Goal: Browse casually: Explore the website without a specific task or goal

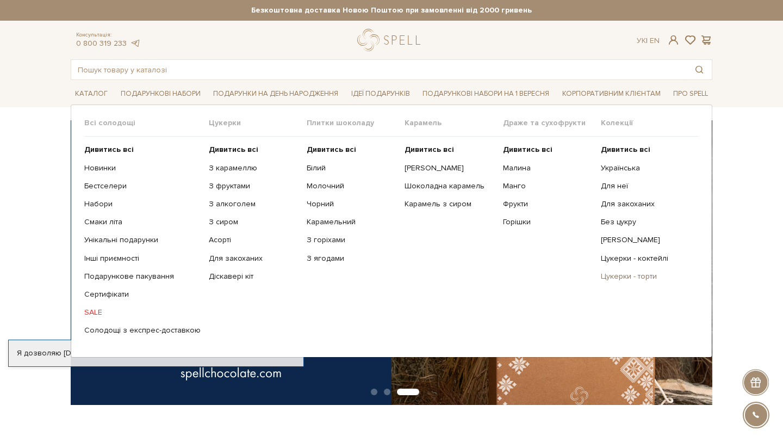
click at [617, 277] on link "Цукерки - торти" at bounding box center [646, 276] width 90 height 10
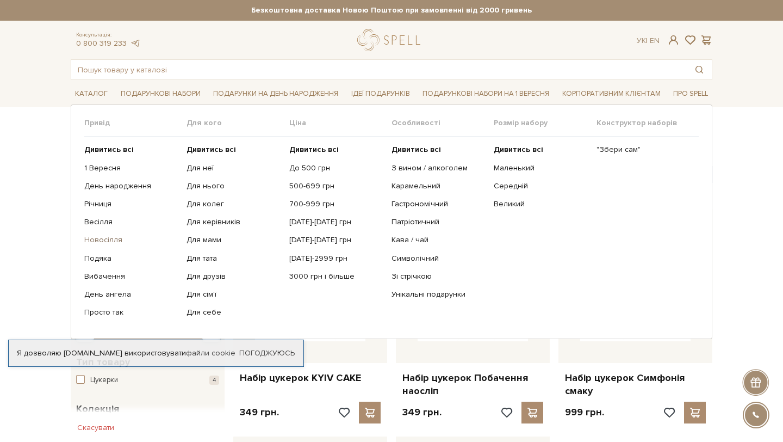
click at [108, 239] on link "Новосілля" at bounding box center [131, 240] width 94 height 10
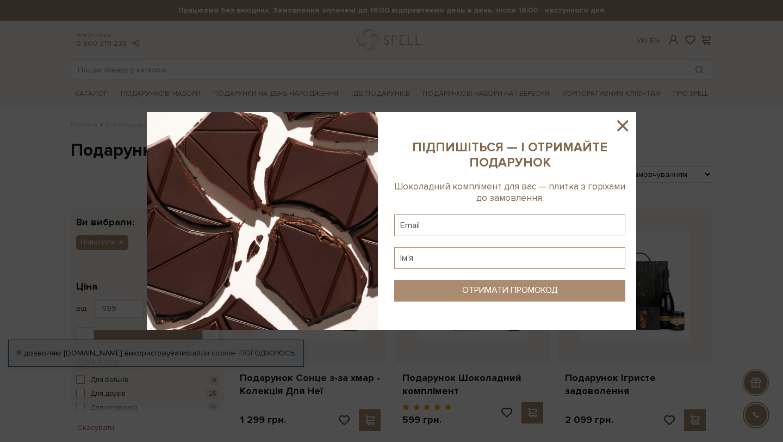
click at [622, 119] on icon at bounding box center [622, 125] width 18 height 18
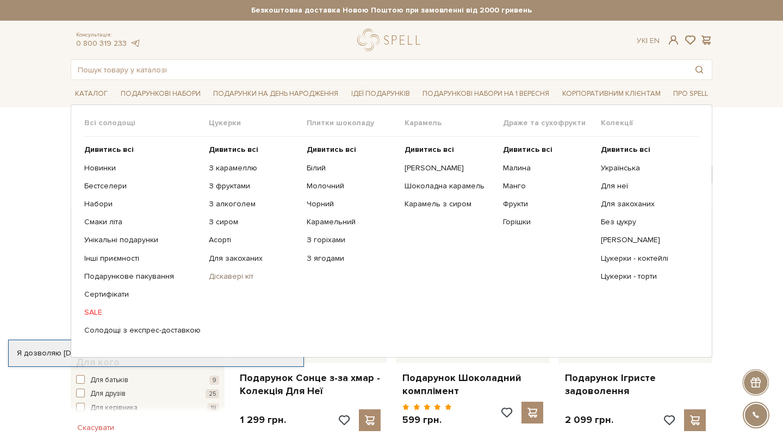
click at [226, 277] on link "Діскавері кіт" at bounding box center [254, 276] width 90 height 10
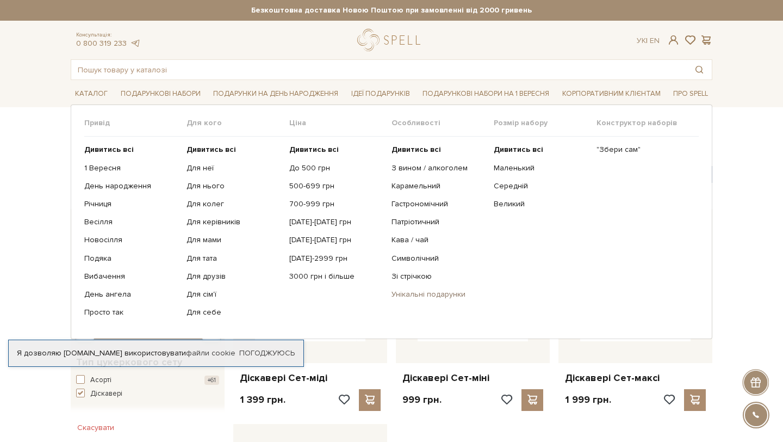
click at [414, 296] on link "Унікальні подарунки" at bounding box center [439, 294] width 94 height 10
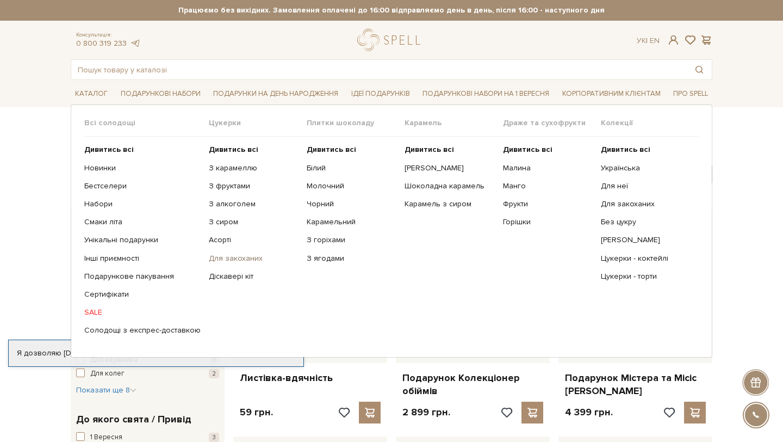
click at [216, 258] on link "Для закоханих" at bounding box center [254, 258] width 90 height 10
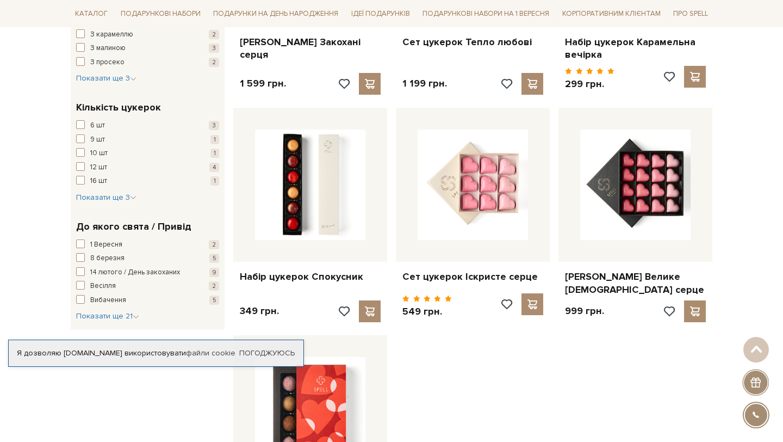
scroll to position [821, 0]
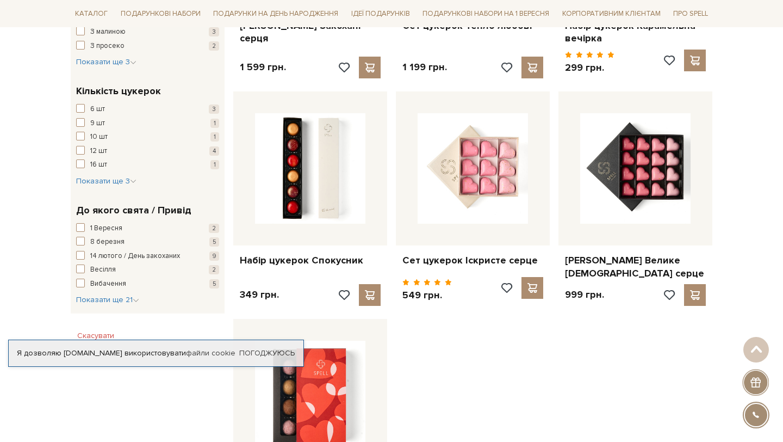
click at [110, 278] on span "Вибачення" at bounding box center [108, 283] width 36 height 11
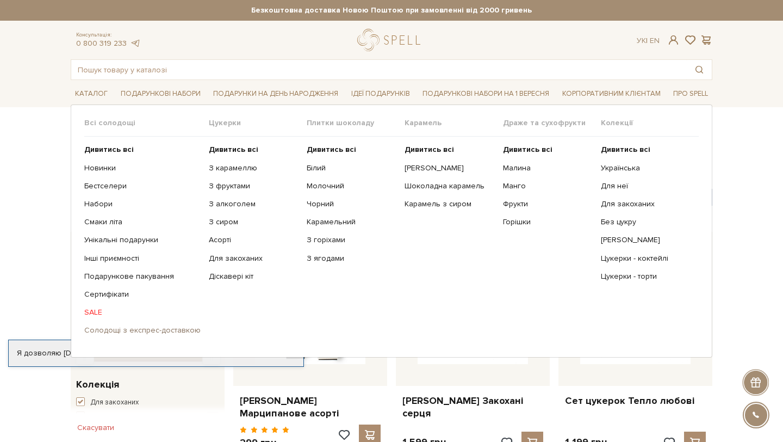
click at [138, 329] on link "Солодощі з експрес-доставкою" at bounding box center [142, 330] width 116 height 10
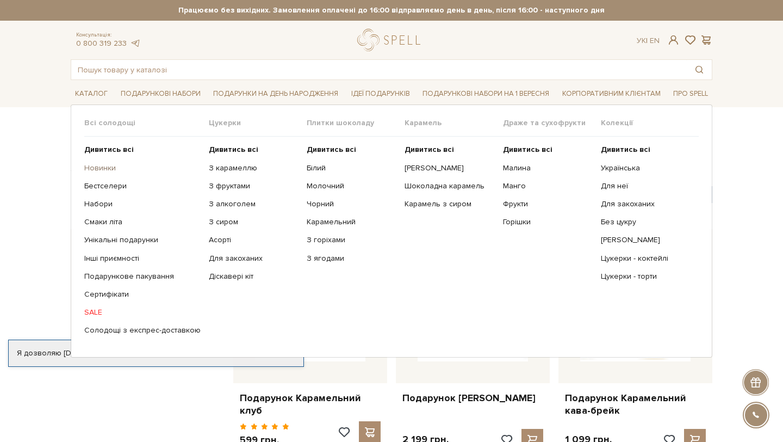
click at [97, 170] on link "Новинки" at bounding box center [142, 168] width 116 height 10
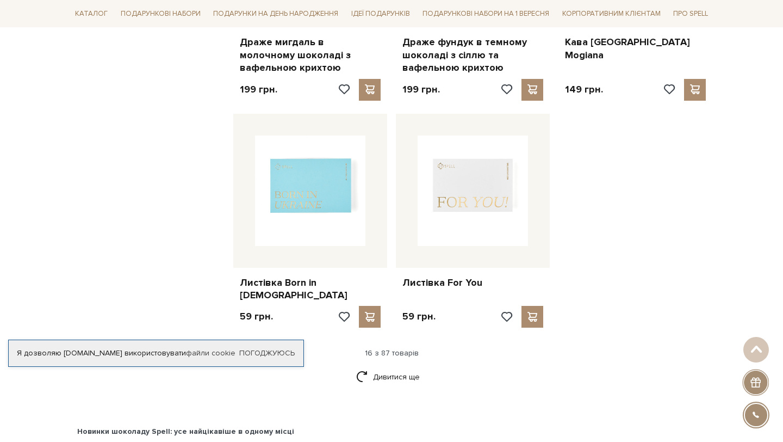
scroll to position [1282, 0]
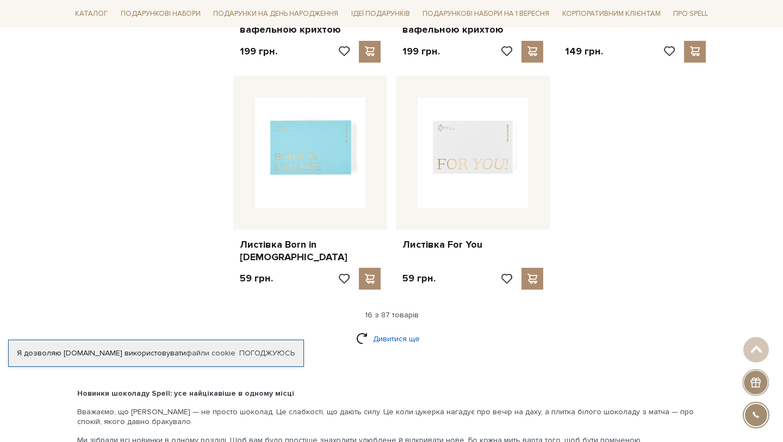
click at [388, 333] on link "Дивитися ще" at bounding box center [391, 338] width 71 height 19
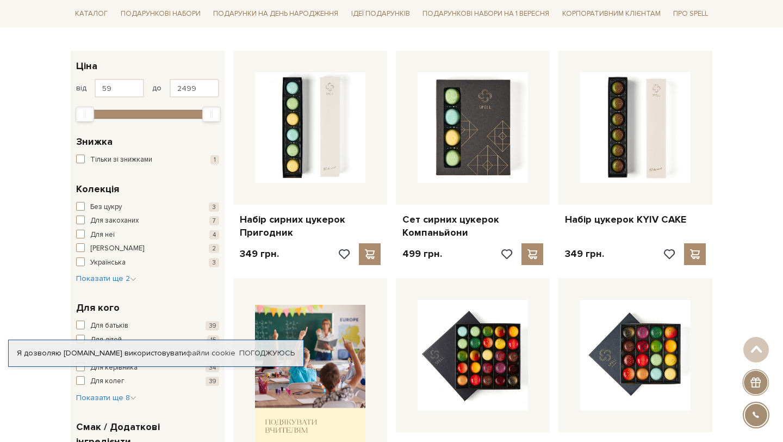
scroll to position [0, 0]
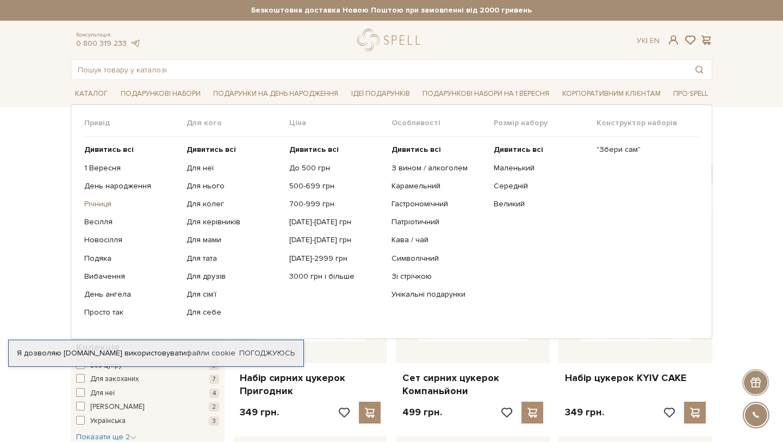
click at [103, 200] on link "Річниця" at bounding box center [131, 204] width 94 height 10
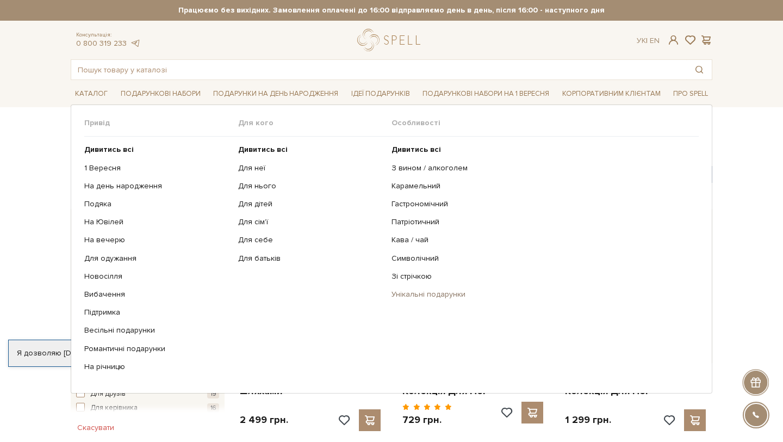
click at [413, 290] on link "Унікальні подарунки" at bounding box center [541, 294] width 299 height 10
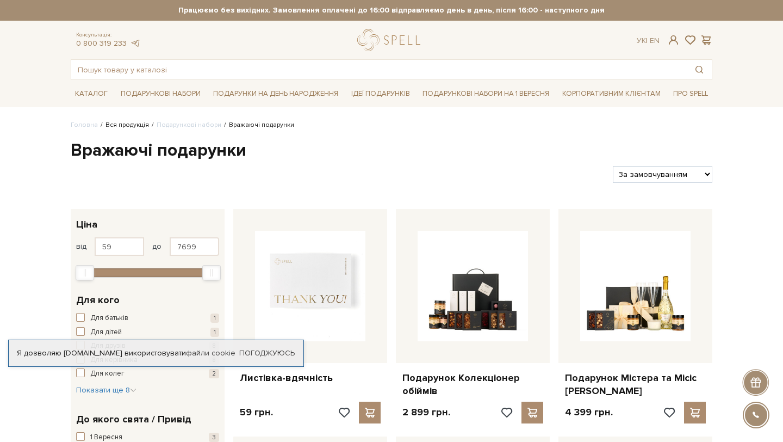
click at [116, 125] on link "Вся продукція" at bounding box center [128, 125] width 44 height 8
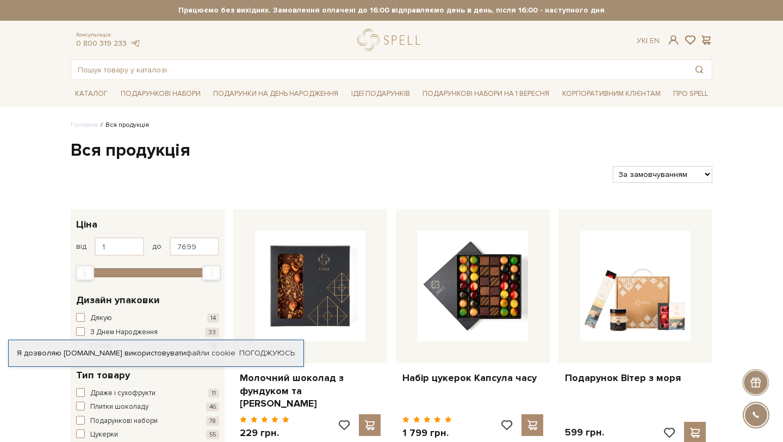
click at [88, 125] on link "Головна" at bounding box center [84, 125] width 27 height 8
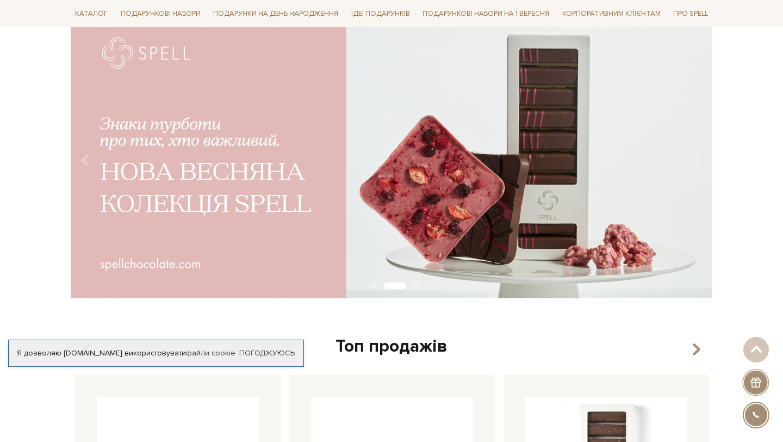
scroll to position [25, 0]
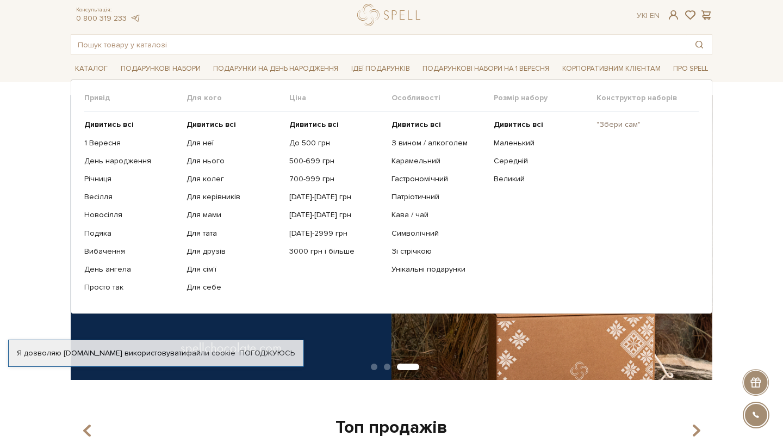
click at [623, 123] on link ""Збери сам"" at bounding box center [644, 125] width 94 height 10
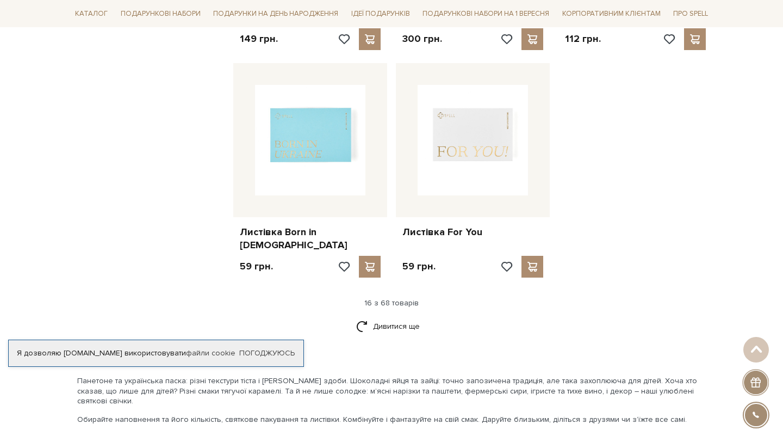
scroll to position [1384, 0]
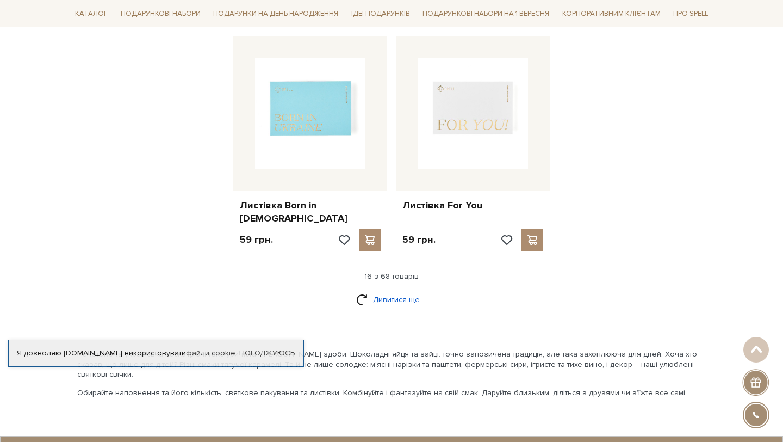
click at [407, 290] on link "Дивитися ще" at bounding box center [391, 299] width 71 height 19
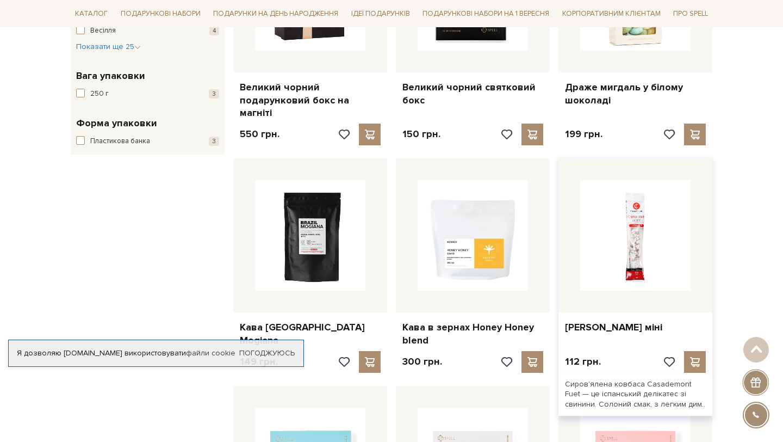
scroll to position [1066, 0]
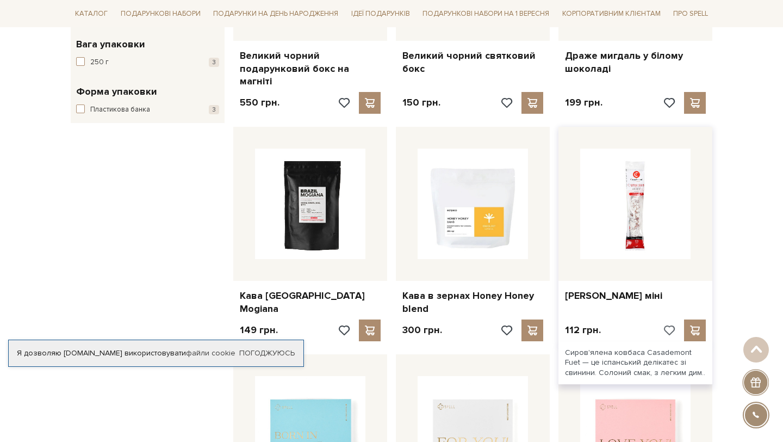
click at [671, 325] on span at bounding box center [669, 330] width 14 height 10
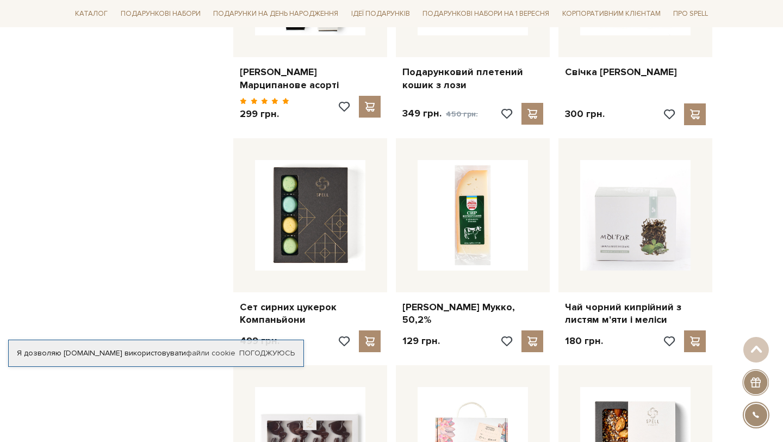
scroll to position [2215, 0]
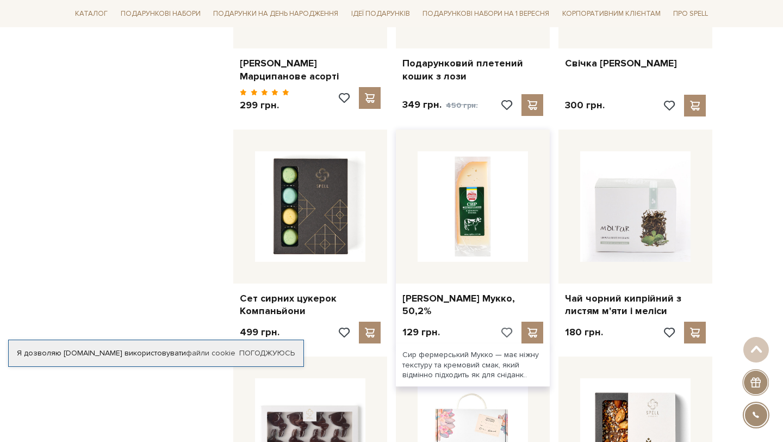
click at [510, 327] on span at bounding box center [506, 332] width 14 height 10
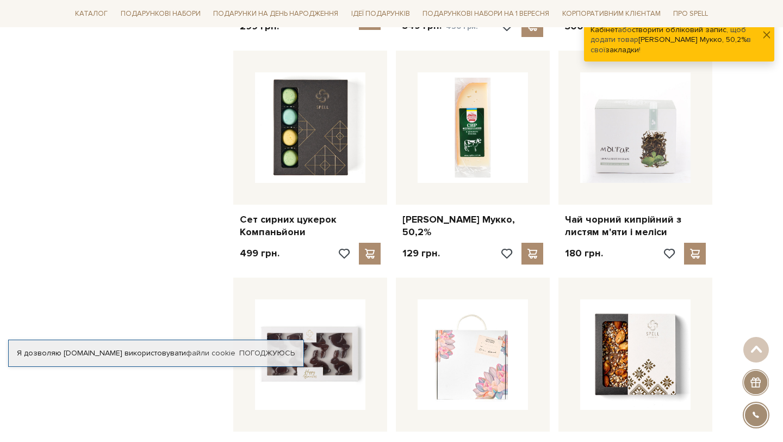
scroll to position [2436, 0]
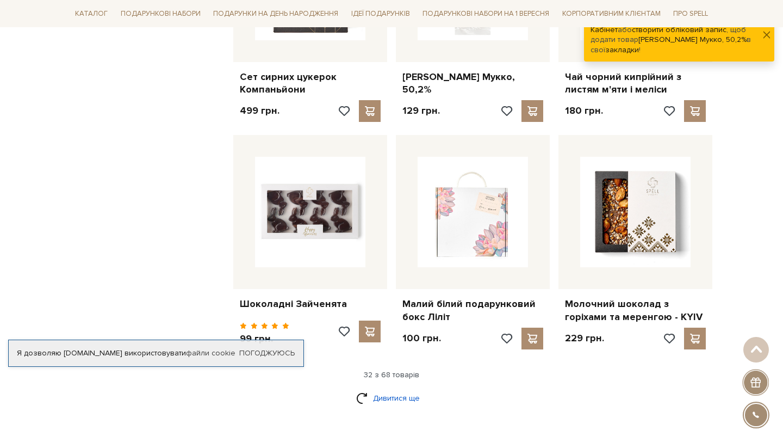
click at [389, 388] on link "Дивитися ще" at bounding box center [391, 397] width 71 height 19
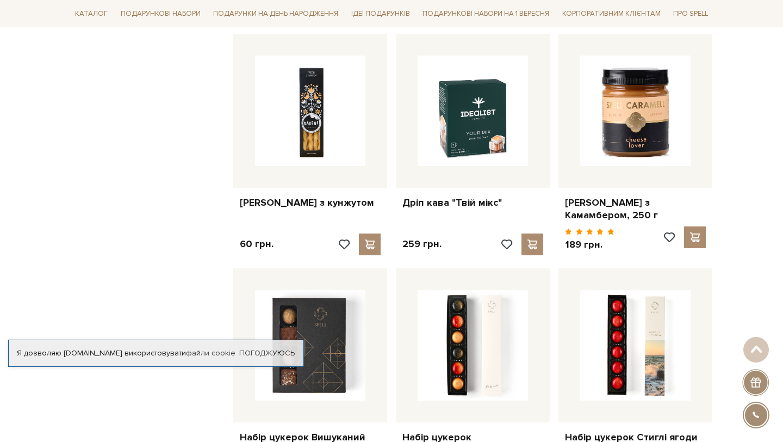
scroll to position [3232, 0]
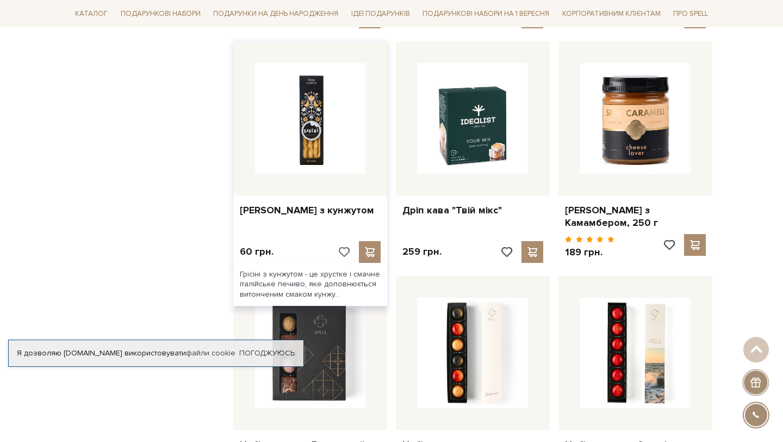
click at [343, 247] on span at bounding box center [344, 252] width 14 height 10
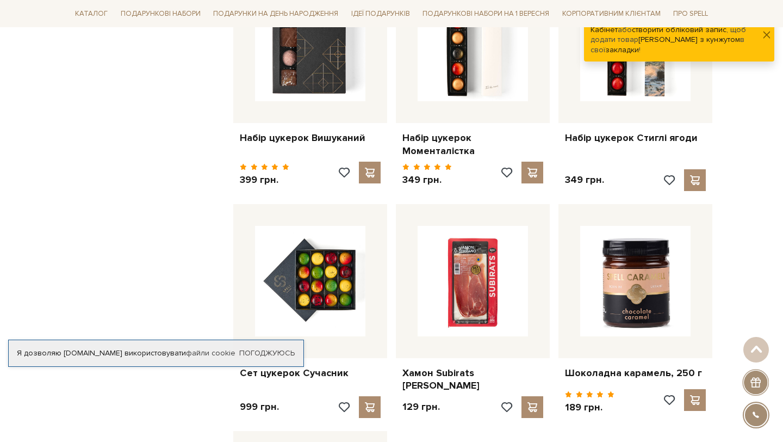
scroll to position [3564, 0]
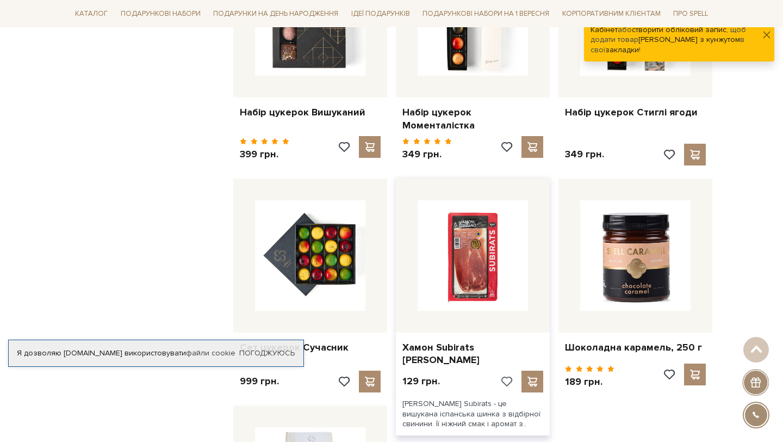
click at [506, 376] on span at bounding box center [506, 381] width 14 height 10
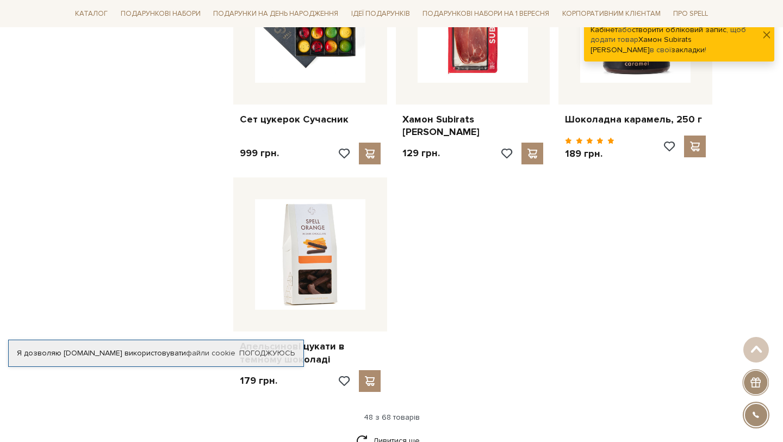
scroll to position [3895, 0]
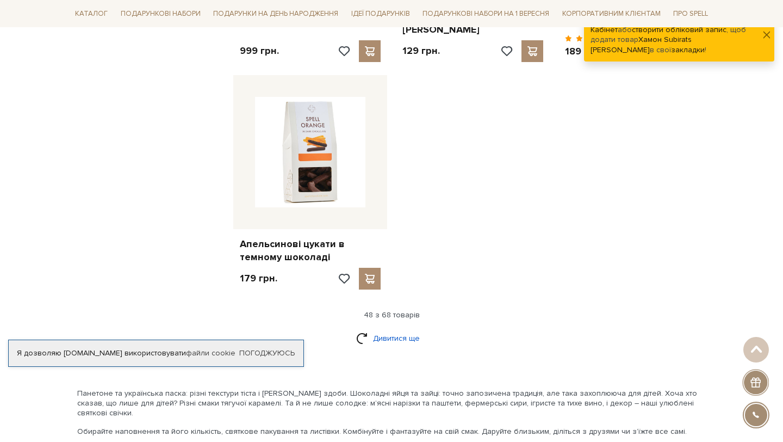
click at [398, 328] on link "Дивитися ще" at bounding box center [391, 337] width 71 height 19
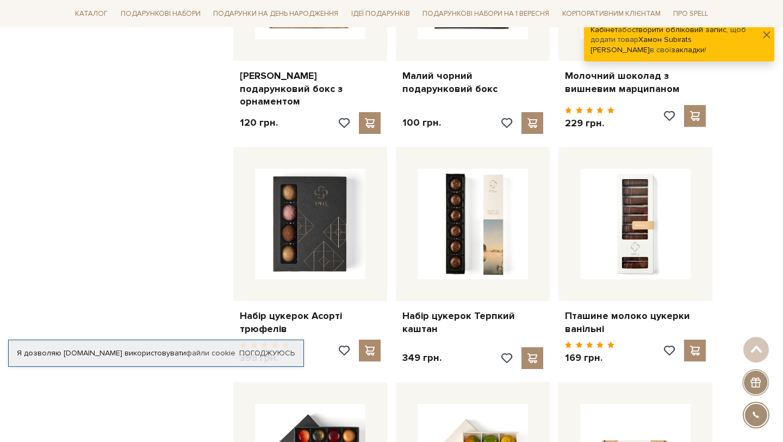
scroll to position [4522, 0]
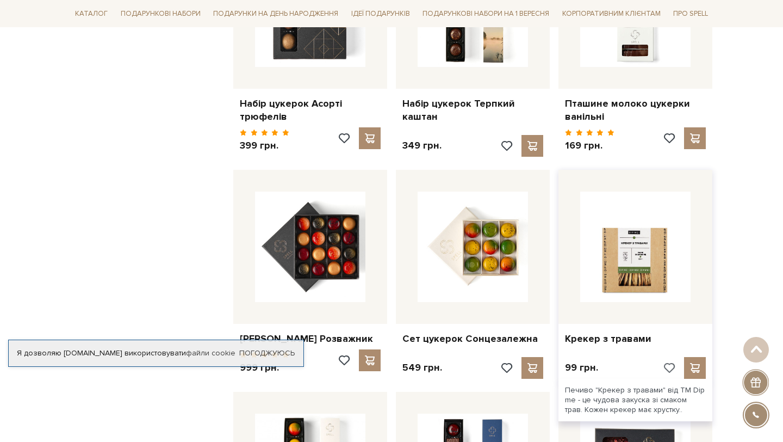
click at [668, 363] on span at bounding box center [669, 368] width 14 height 10
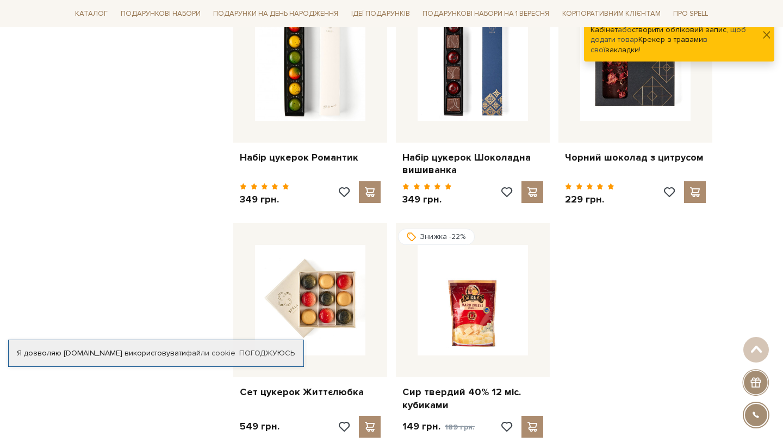
scroll to position [4996, 0]
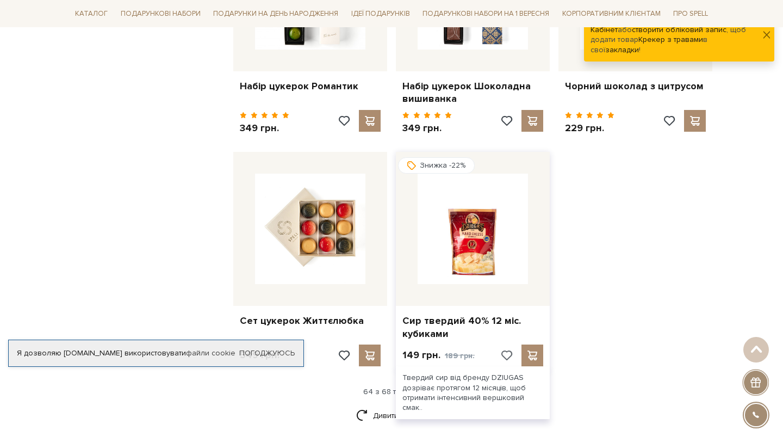
click at [512, 350] on span at bounding box center [506, 355] width 14 height 10
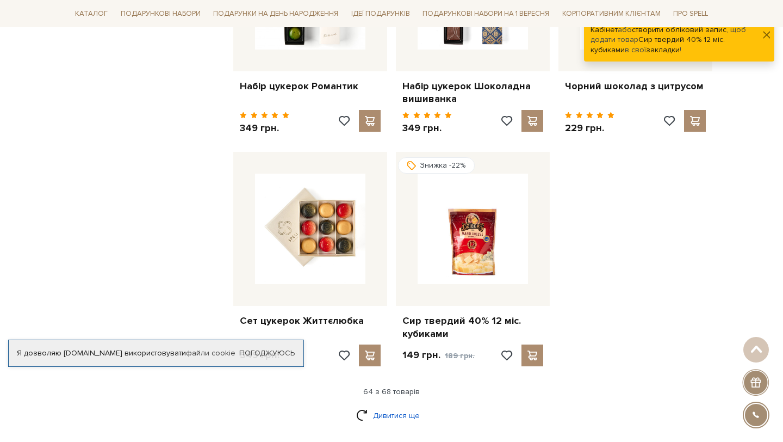
click at [402, 406] on link "Дивитися ще" at bounding box center [391, 415] width 71 height 19
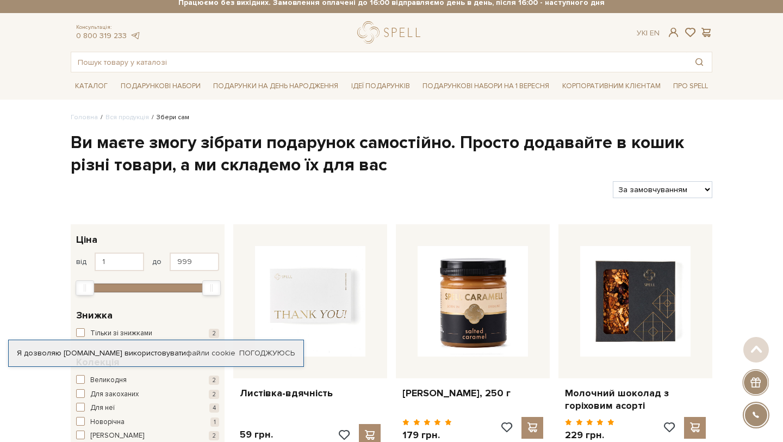
scroll to position [0, 0]
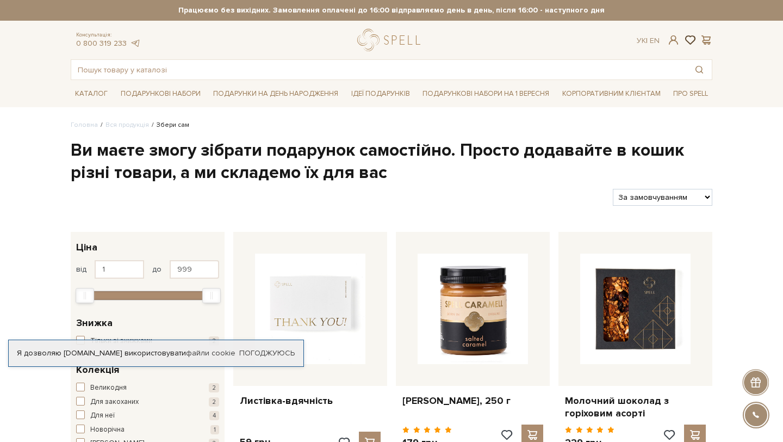
click at [686, 38] on span at bounding box center [689, 39] width 13 height 11
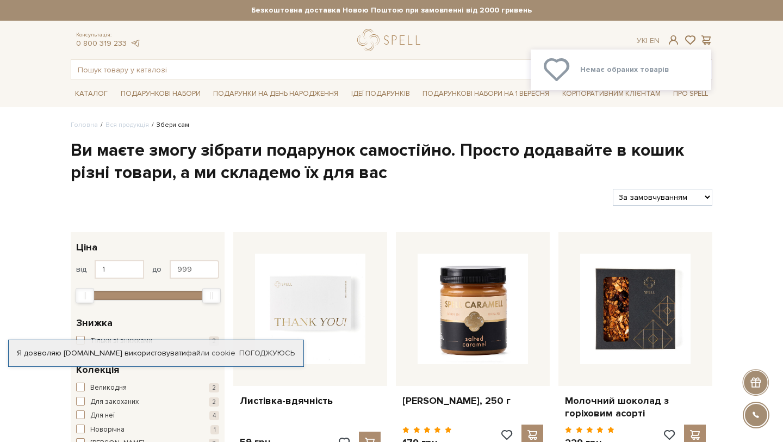
click at [638, 67] on span "Немає обраних товарів" at bounding box center [624, 70] width 89 height 10
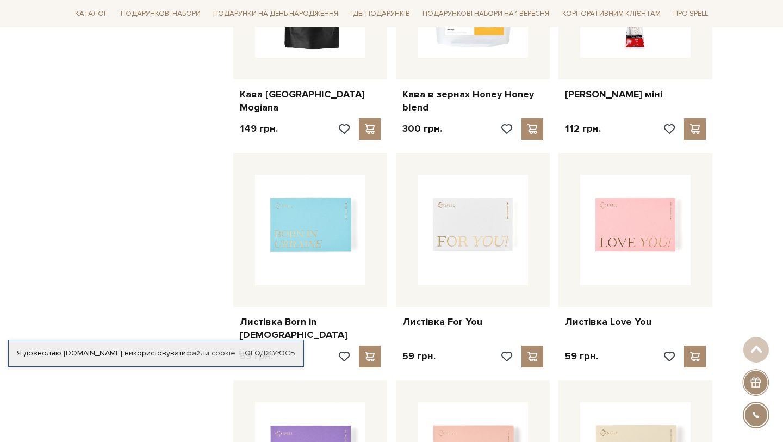
scroll to position [1188, 0]
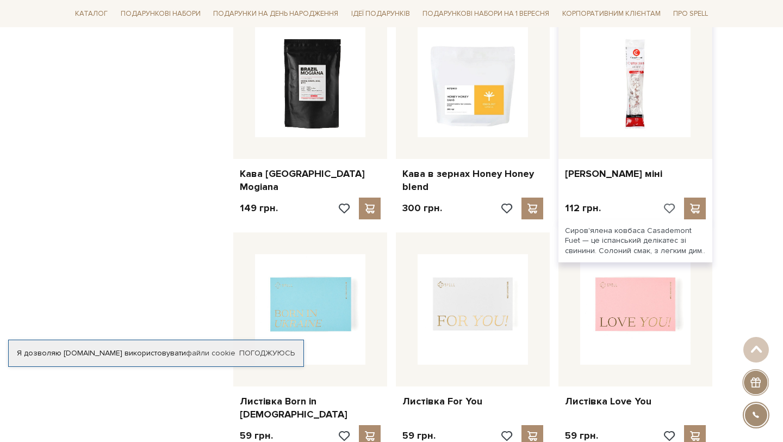
click at [669, 203] on span at bounding box center [669, 208] width 14 height 10
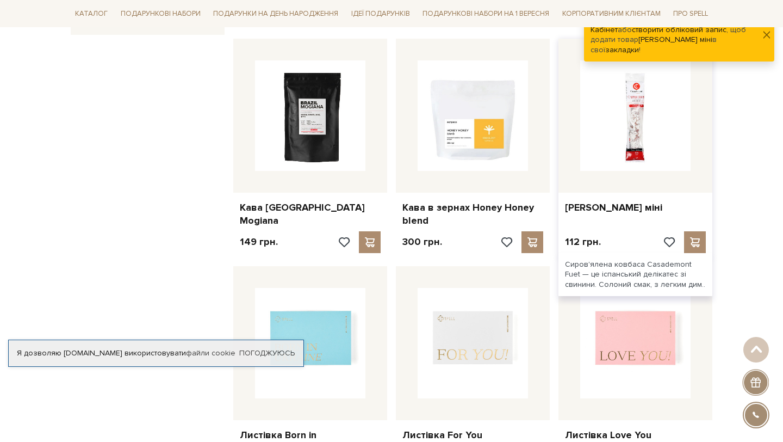
scroll to position [1154, 0]
click at [697, 238] on span at bounding box center [695, 243] width 14 height 10
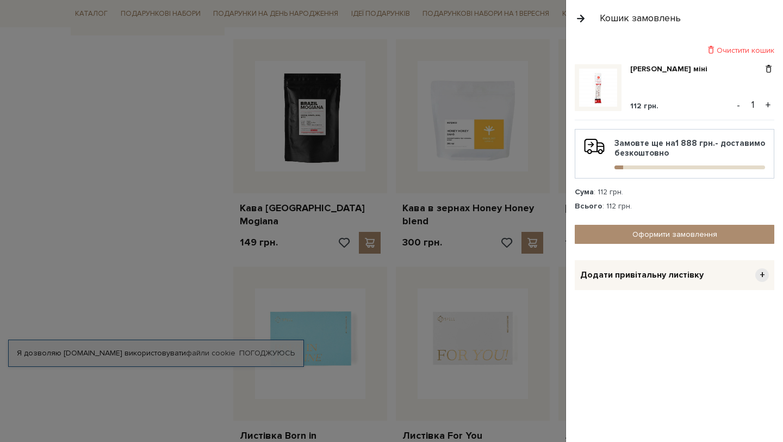
click at [509, 171] on div at bounding box center [391, 221] width 783 height 442
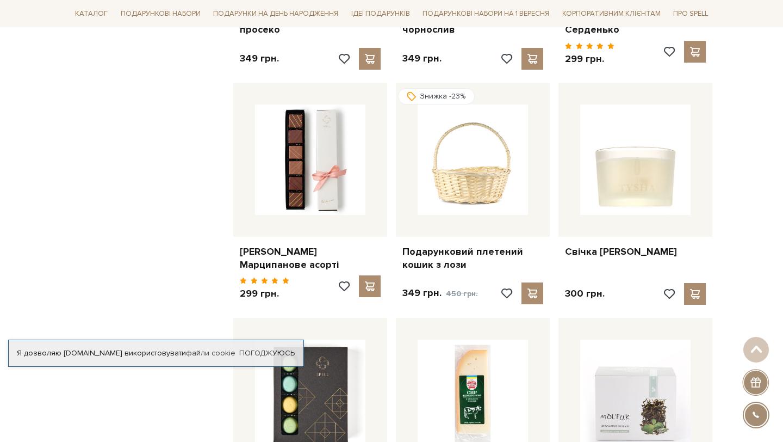
scroll to position [2261, 0]
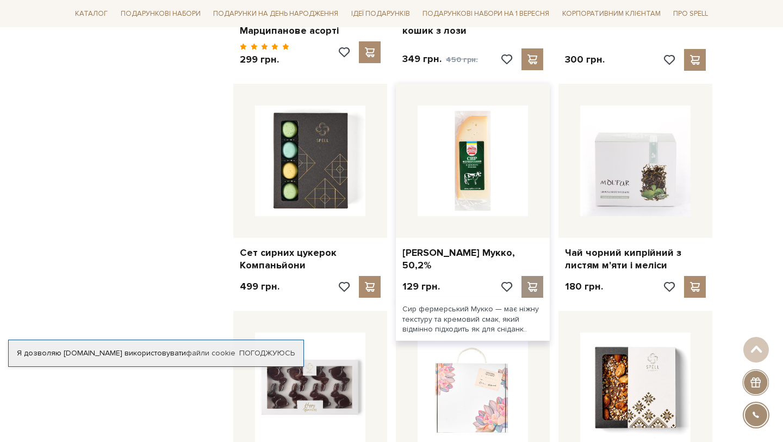
click at [532, 282] on span at bounding box center [532, 287] width 14 height 10
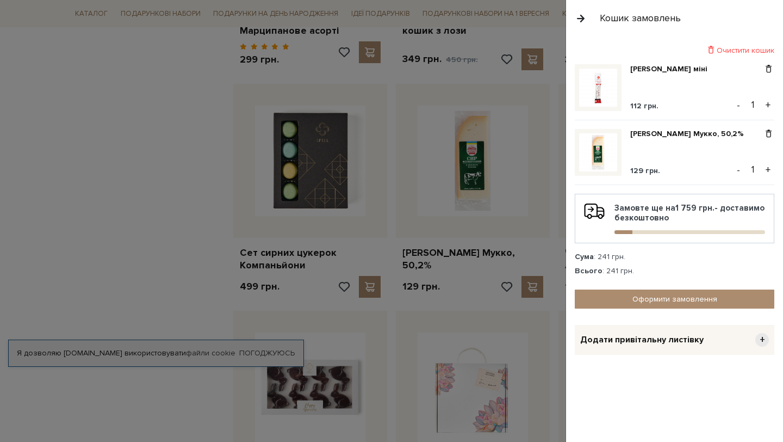
click at [525, 330] on div at bounding box center [391, 221] width 783 height 442
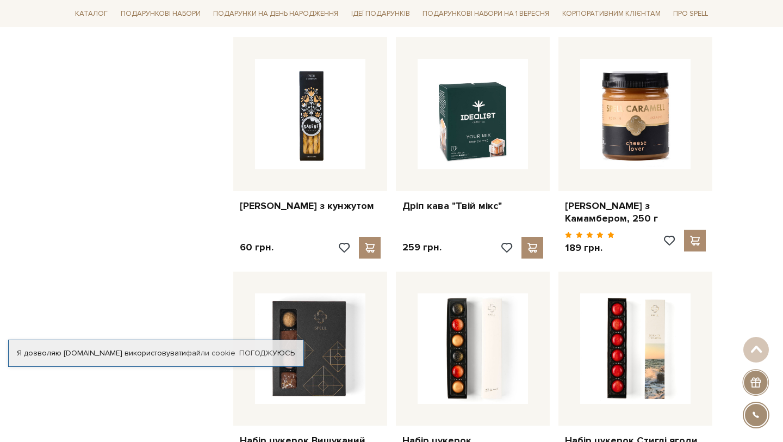
scroll to position [3163, 0]
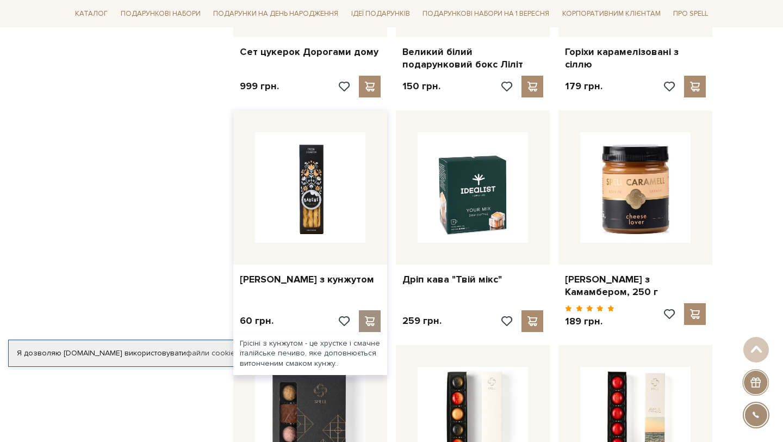
click at [370, 310] on div at bounding box center [370, 321] width 22 height 22
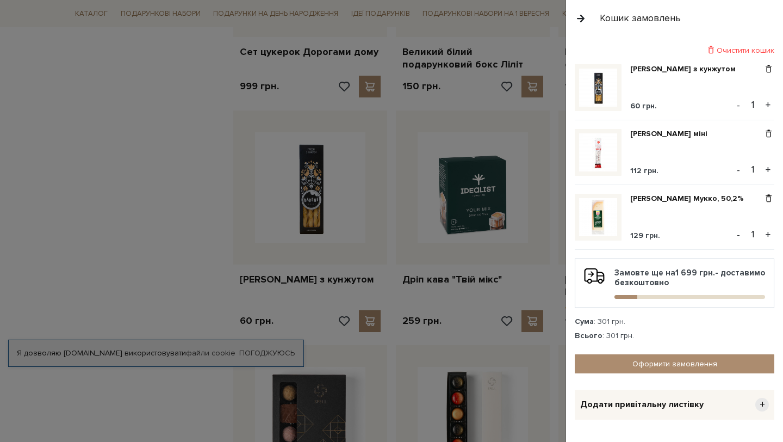
click at [458, 365] on div at bounding box center [391, 221] width 783 height 442
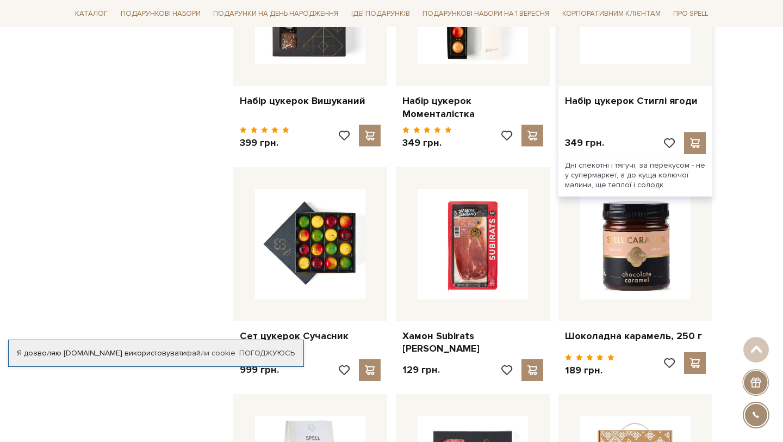
scroll to position [3599, 0]
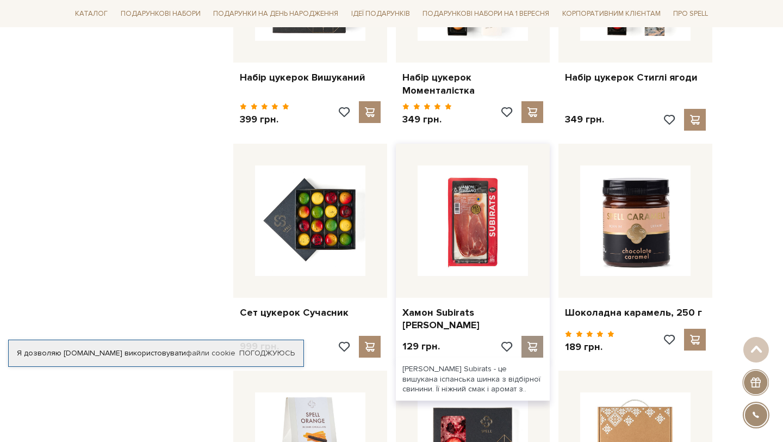
click at [531, 336] on div at bounding box center [533, 347] width 22 height 22
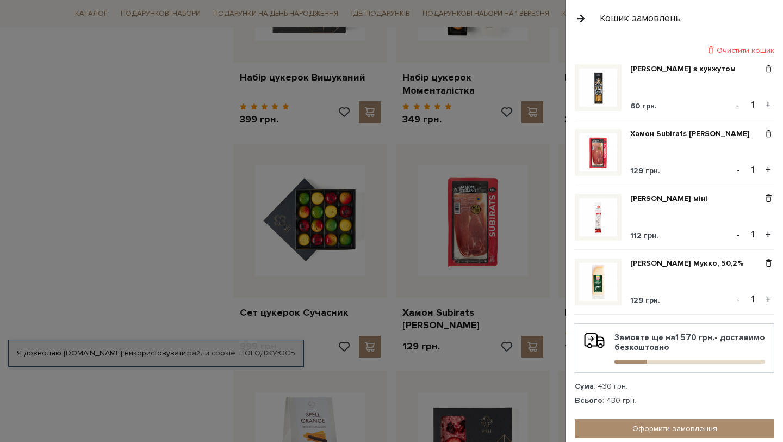
click at [535, 289] on div at bounding box center [391, 221] width 783 height 442
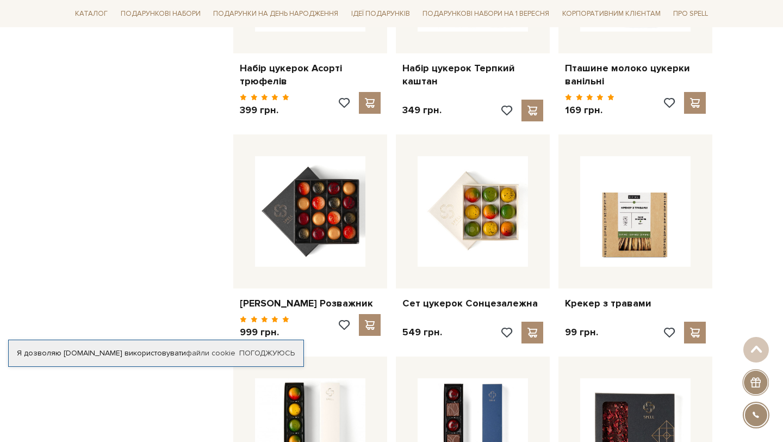
scroll to position [4580, 0]
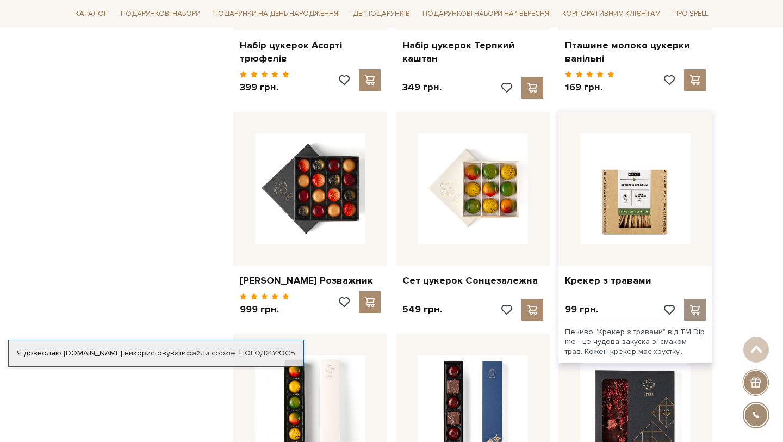
click at [697, 305] on span at bounding box center [695, 310] width 14 height 10
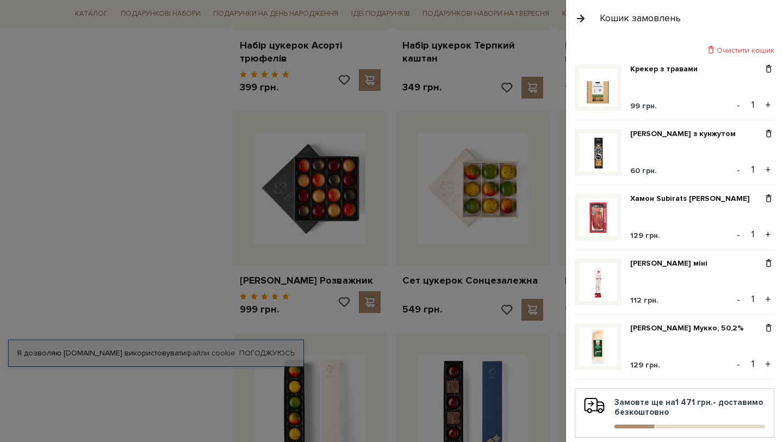
click at [464, 301] on div at bounding box center [391, 221] width 783 height 442
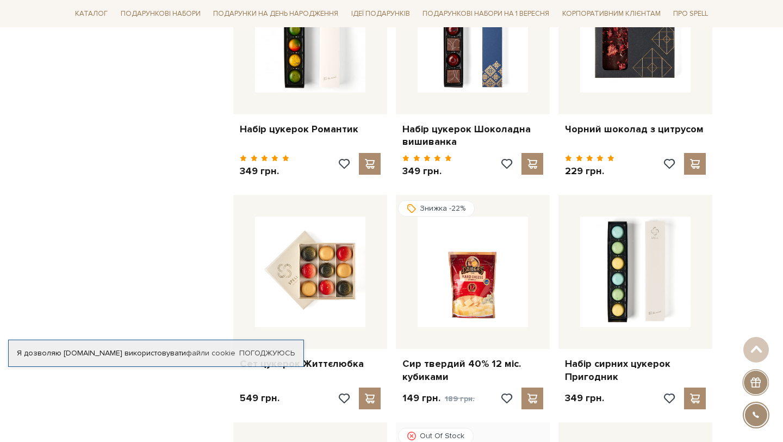
scroll to position [5052, 0]
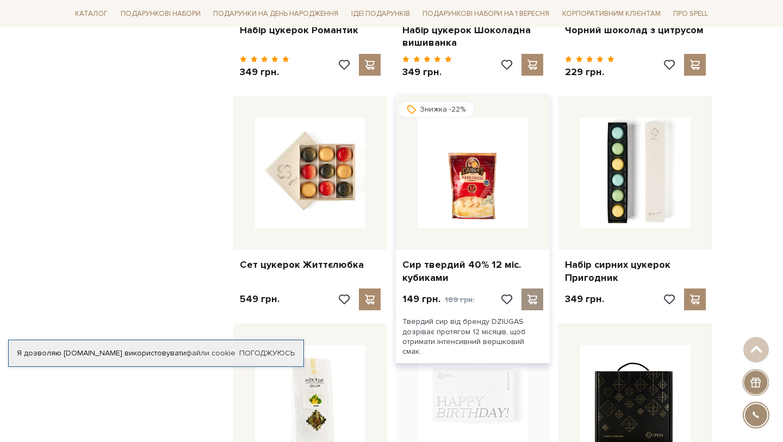
click at [530, 294] on span at bounding box center [532, 299] width 14 height 10
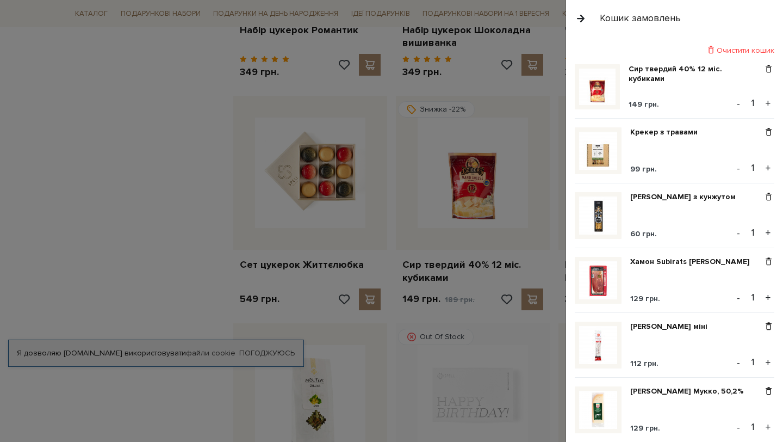
click at [504, 331] on div at bounding box center [391, 221] width 783 height 442
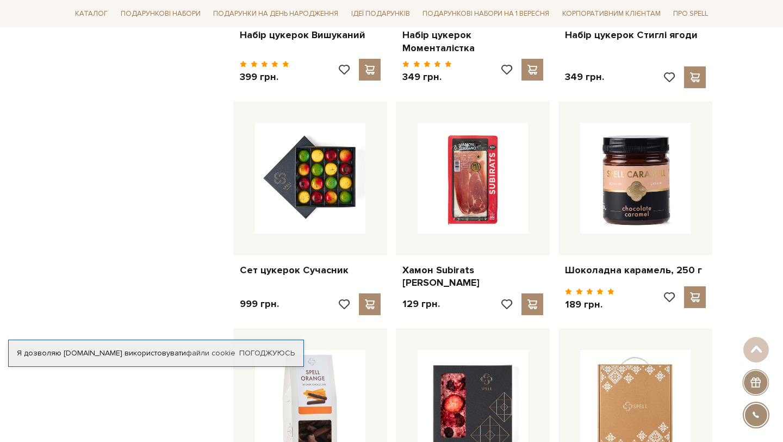
scroll to position [3585, 0]
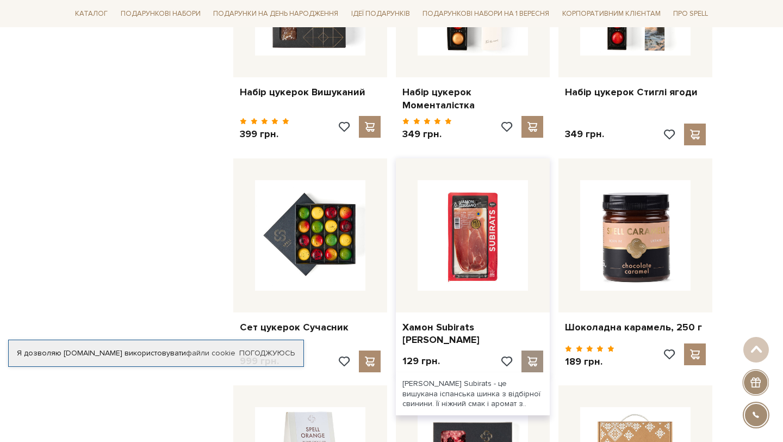
click at [539, 356] on span at bounding box center [532, 361] width 14 height 10
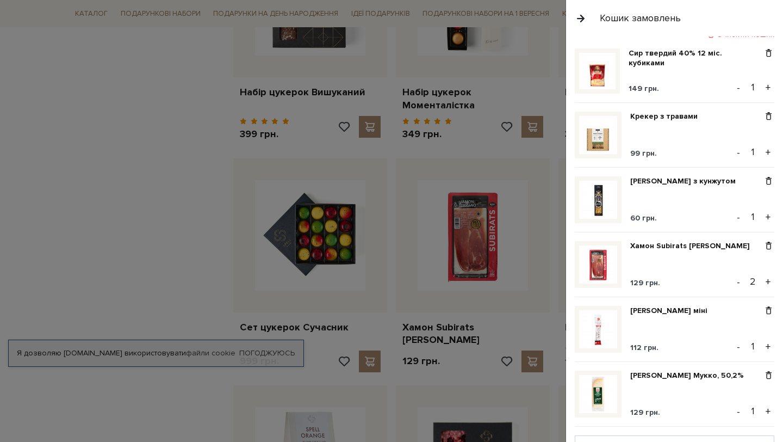
scroll to position [0, 0]
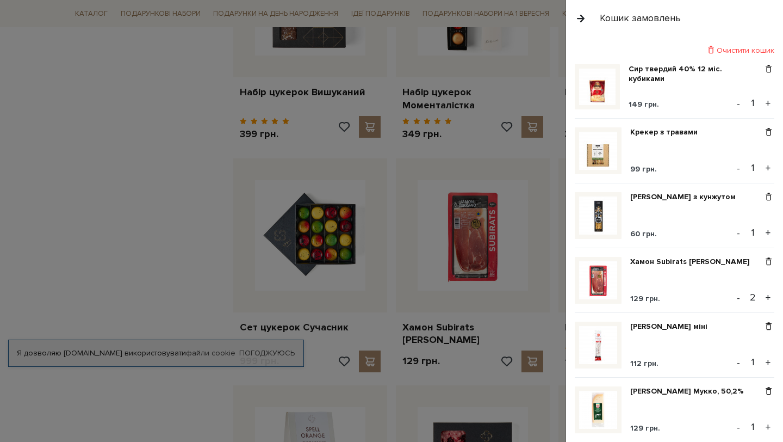
click at [514, 324] on div at bounding box center [391, 221] width 783 height 442
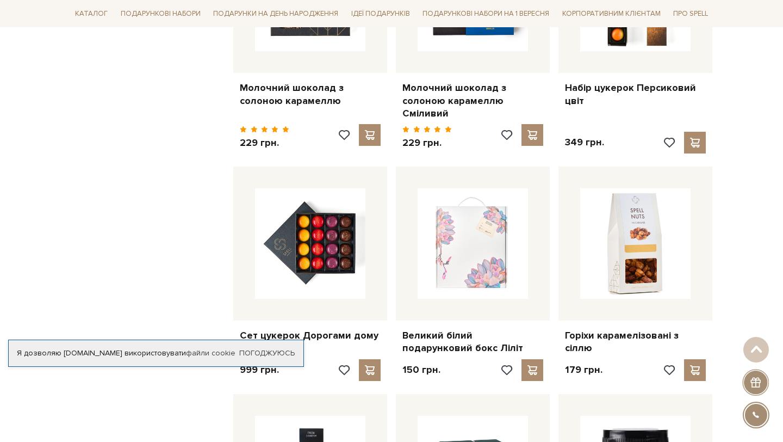
scroll to position [2740, 0]
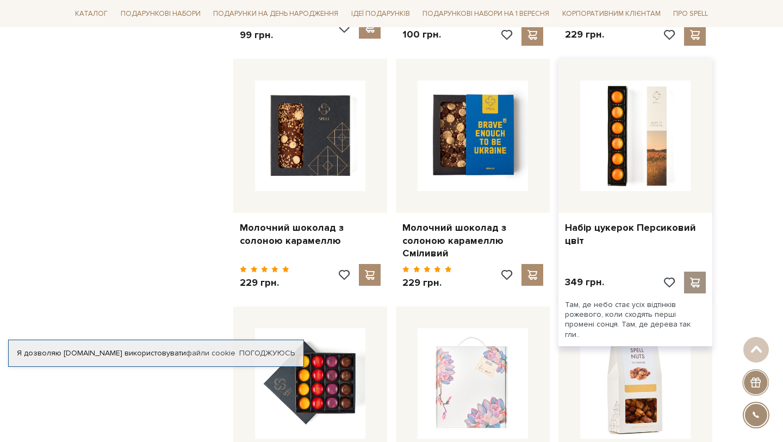
click at [690, 277] on span at bounding box center [695, 282] width 14 height 10
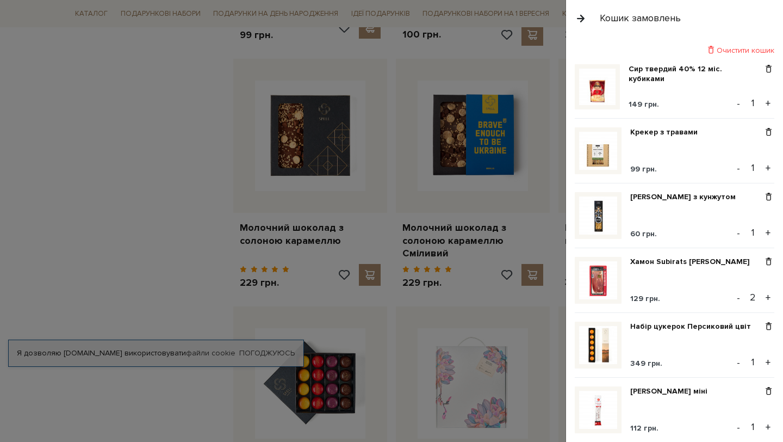
click at [588, 169] on img at bounding box center [598, 151] width 38 height 38
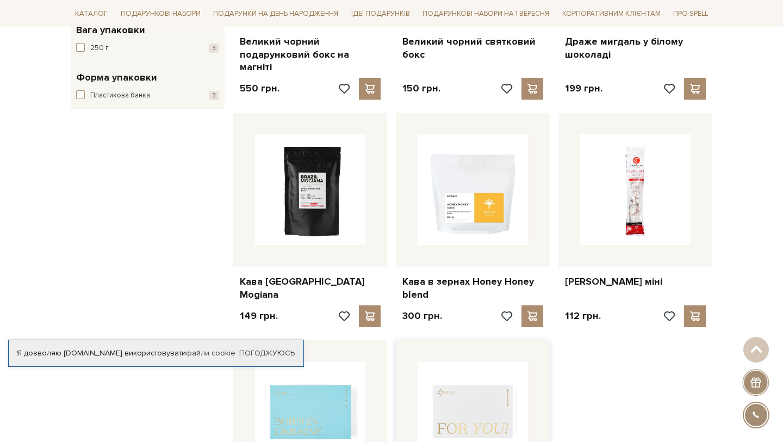
scroll to position [1304, 0]
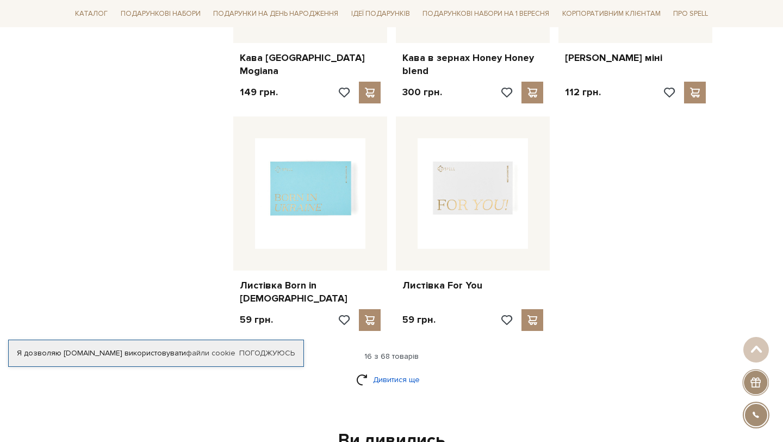
click at [414, 370] on link "Дивитися ще" at bounding box center [391, 379] width 71 height 19
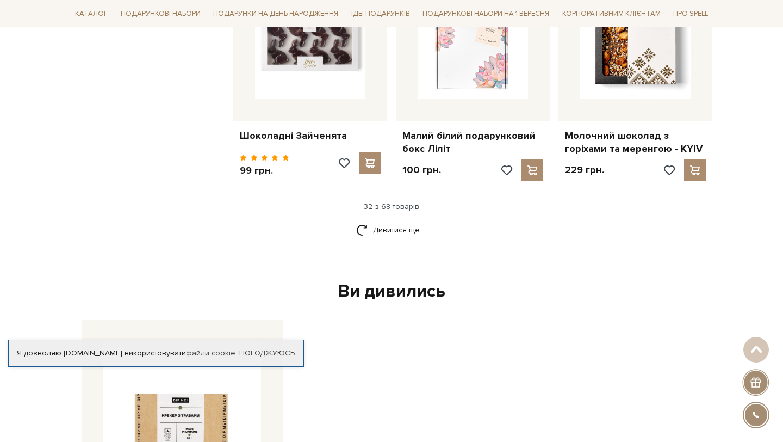
scroll to position [2688, 0]
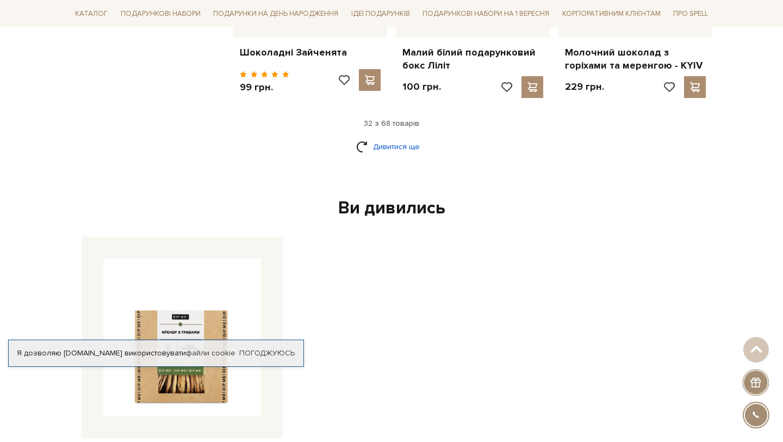
click at [373, 137] on link "Дивитися ще" at bounding box center [391, 146] width 71 height 19
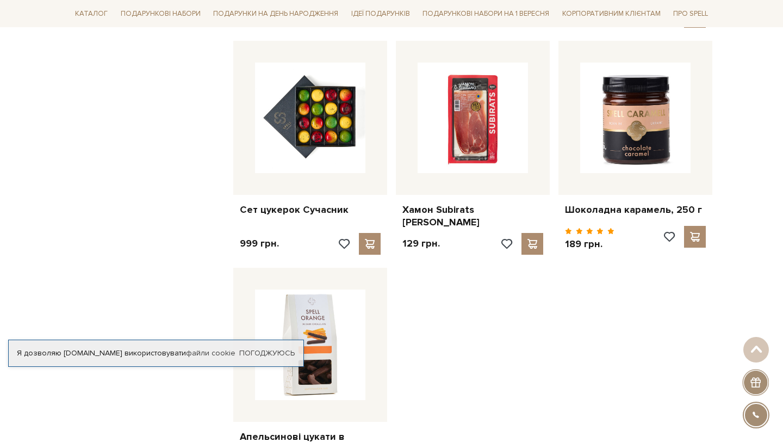
scroll to position [3898, 0]
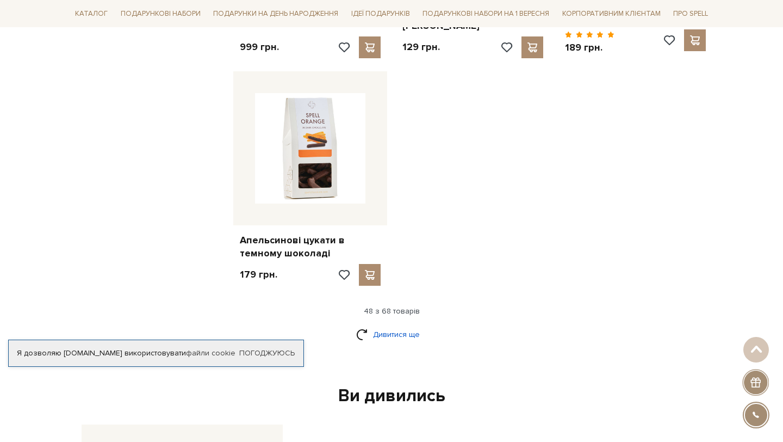
click at [398, 325] on link "Дивитися ще" at bounding box center [391, 334] width 71 height 19
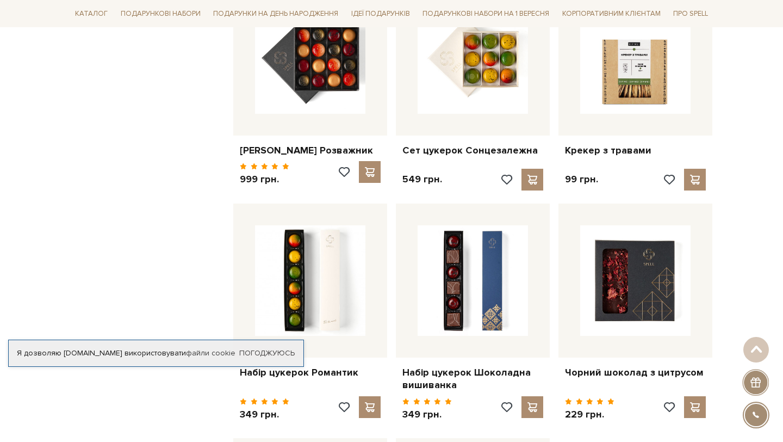
scroll to position [4928, 0]
